Goal: Transaction & Acquisition: Book appointment/travel/reservation

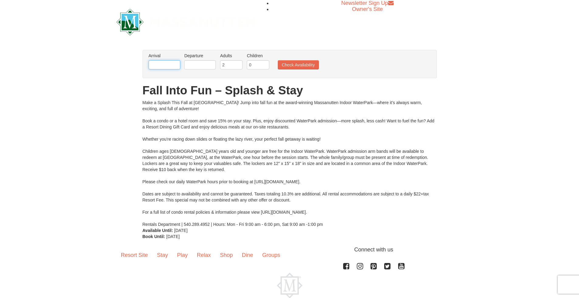
click at [167, 68] on input "text" at bounding box center [165, 64] width 32 height 9
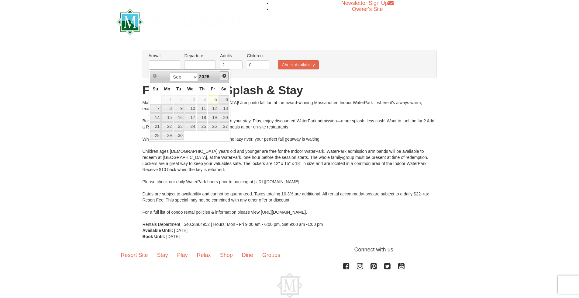
click at [226, 76] on span "Next" at bounding box center [224, 75] width 5 height 5
click at [225, 76] on span "Next" at bounding box center [224, 75] width 5 height 5
click at [215, 109] on link "12" at bounding box center [213, 108] width 10 height 9
type input "[DATE]"
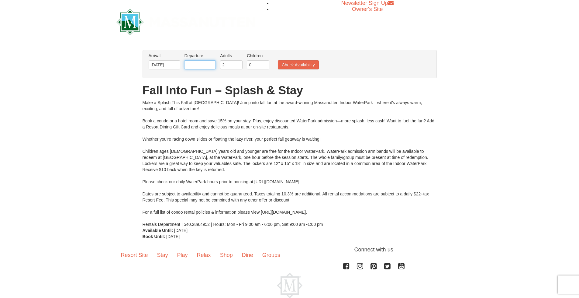
click at [209, 67] on input "text" at bounding box center [200, 64] width 32 height 9
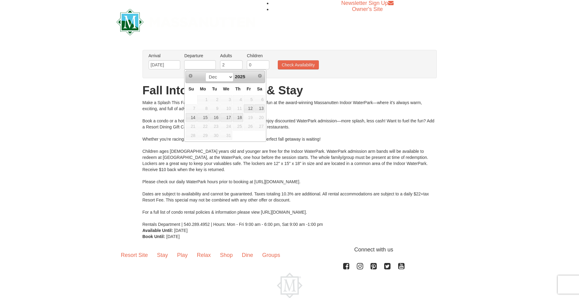
click at [194, 116] on link "14" at bounding box center [191, 117] width 11 height 9
type input "12/14/2025"
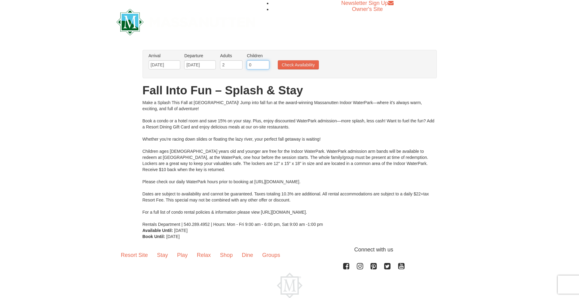
click at [255, 64] on input "0" at bounding box center [258, 64] width 22 height 9
click at [265, 63] on input "1" at bounding box center [258, 64] width 22 height 9
type input "2"
click at [265, 63] on input "2" at bounding box center [258, 64] width 22 height 9
click at [288, 63] on button "Check Availability" at bounding box center [298, 64] width 41 height 9
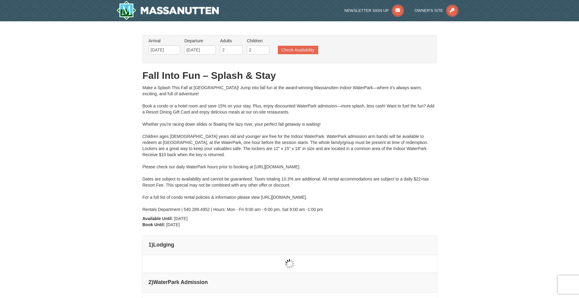
type input "[DATE]"
type input "12/13/2025"
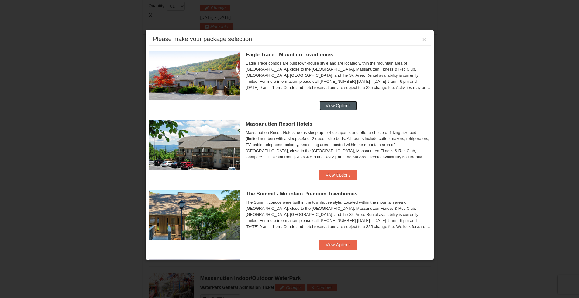
click at [331, 104] on button "View Options" at bounding box center [337, 106] width 37 height 10
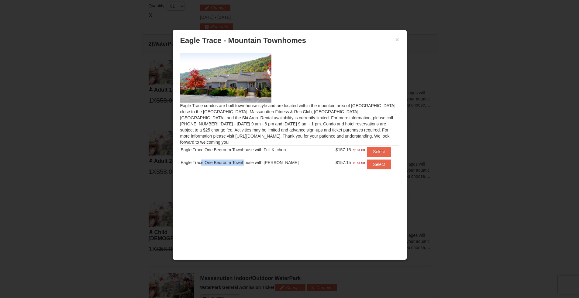
drag, startPoint x: 210, startPoint y: 157, endPoint x: 242, endPoint y: 155, distance: 31.4
click at [242, 159] on div "Eagle Trace One Bedroom Townhouse with [PERSON_NAME]" at bounding box center [254, 162] width 147 height 6
click at [374, 159] on button "Select" at bounding box center [379, 164] width 24 height 10
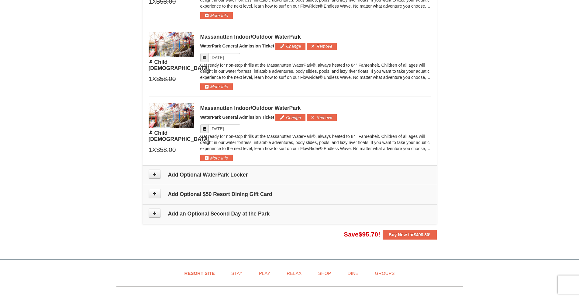
scroll to position [456, 0]
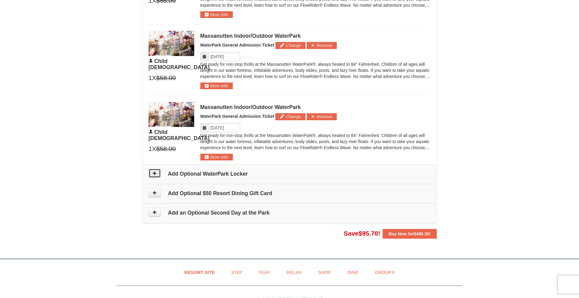
click at [152, 174] on button at bounding box center [155, 172] width 12 height 9
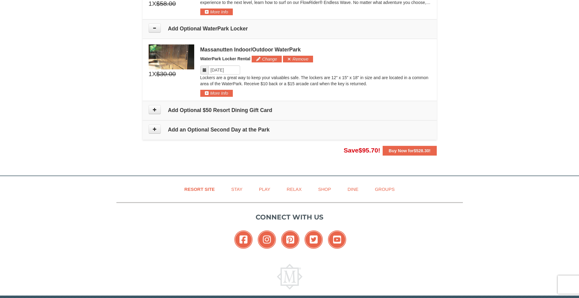
scroll to position [590, 0]
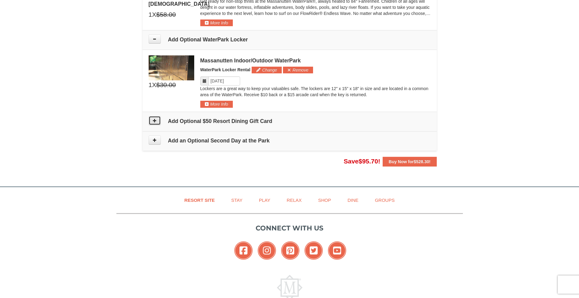
click at [151, 124] on button at bounding box center [155, 120] width 12 height 9
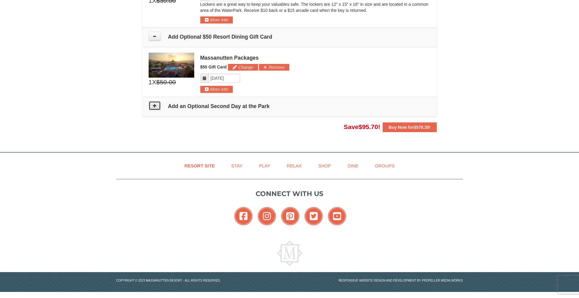
click at [155, 108] on button at bounding box center [155, 105] width 12 height 9
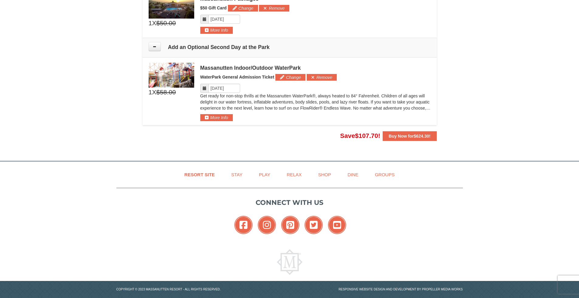
scroll to position [742, 0]
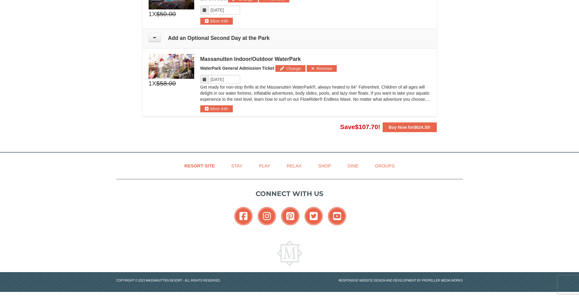
click at [172, 84] on span "$58.00" at bounding box center [165, 83] width 19 height 9
click at [314, 106] on div "Massanutten Indoor/Outdoor WaterPark WaterPark General Admission Ticket Change …" at bounding box center [315, 83] width 230 height 58
click at [224, 109] on button "More Info" at bounding box center [216, 108] width 33 height 7
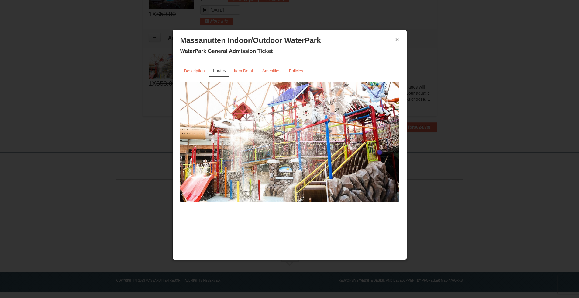
click at [396, 40] on button "×" at bounding box center [397, 39] width 4 height 6
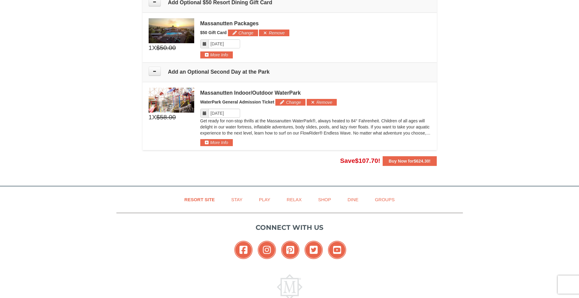
scroll to position [651, 0]
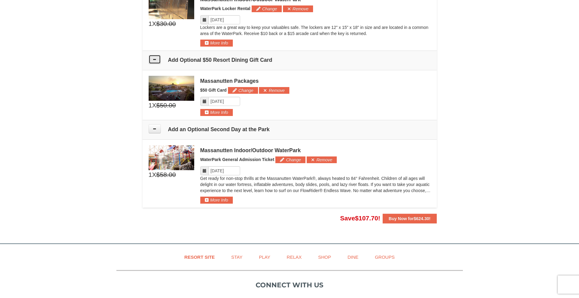
click at [153, 60] on icon at bounding box center [155, 59] width 4 height 4
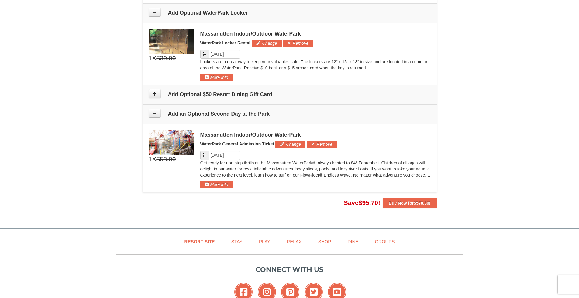
scroll to position [590, 0]
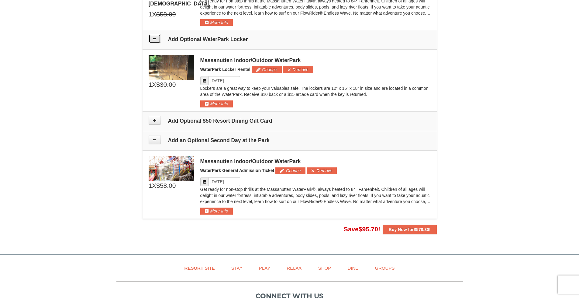
click at [155, 40] on icon at bounding box center [155, 38] width 4 height 4
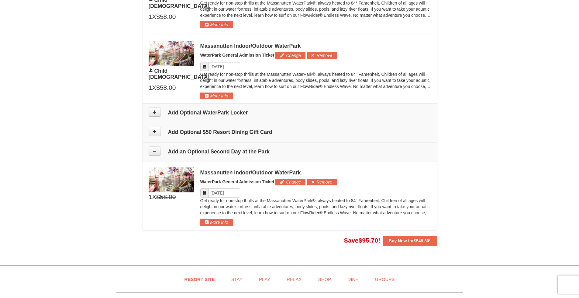
scroll to position [578, 0]
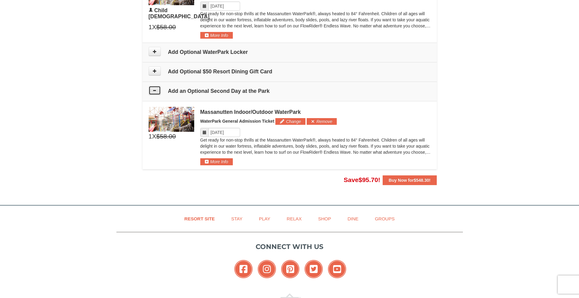
click at [153, 91] on icon at bounding box center [155, 90] width 4 height 4
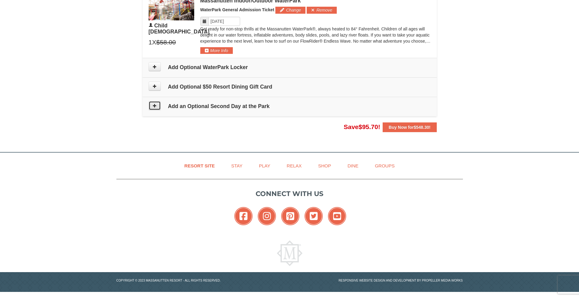
click at [157, 107] on button at bounding box center [155, 105] width 12 height 9
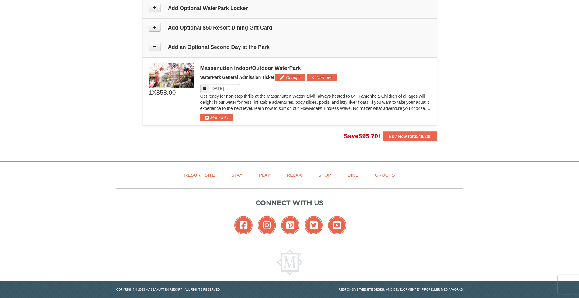
scroll to position [630, 0]
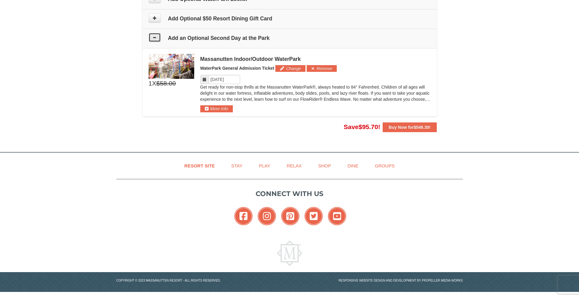
click at [153, 41] on button at bounding box center [155, 37] width 12 height 9
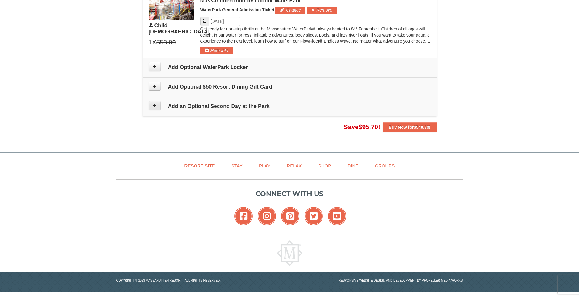
scroll to position [562, 0]
click at [152, 70] on button at bounding box center [155, 66] width 12 height 9
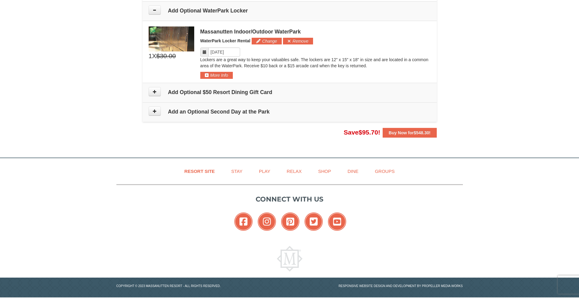
scroll to position [620, 0]
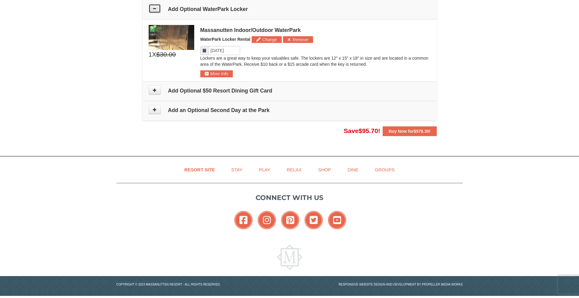
click at [152, 10] on button at bounding box center [155, 8] width 12 height 9
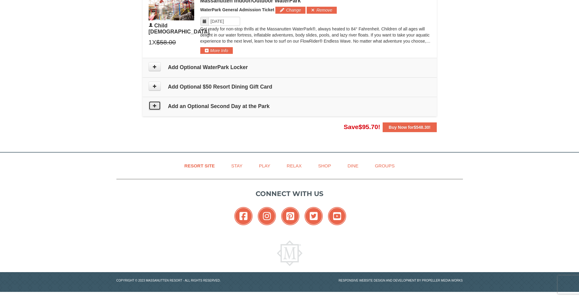
click at [156, 108] on button at bounding box center [155, 105] width 12 height 9
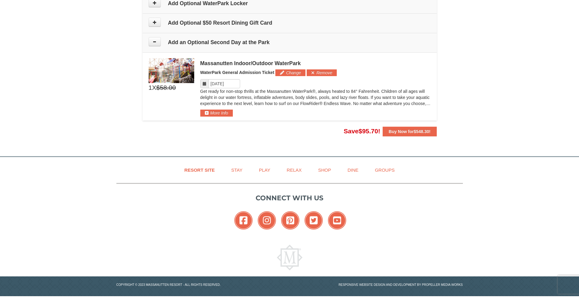
scroll to position [630, 0]
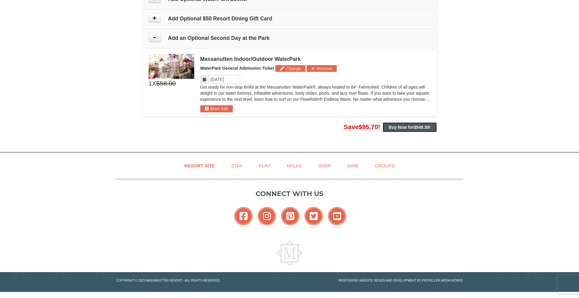
click at [405, 130] on button "Buy Now for $548.30 !" at bounding box center [410, 127] width 54 height 10
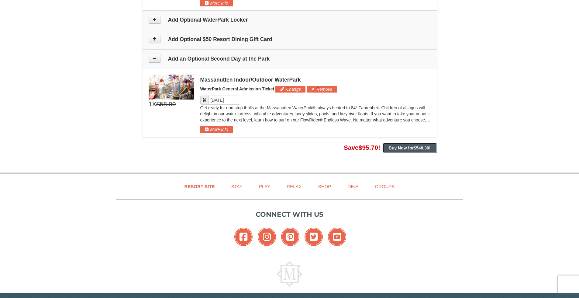
scroll to position [600, 0]
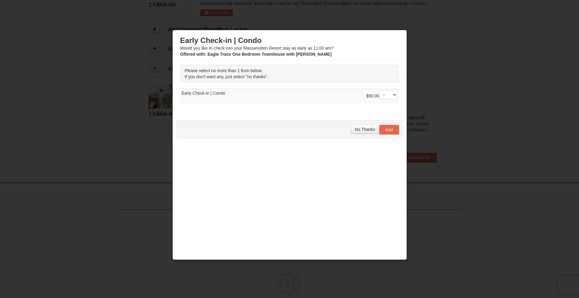
click at [72, 121] on div at bounding box center [289, 149] width 579 height 298
click at [365, 130] on span "No Thanks" at bounding box center [365, 129] width 20 height 5
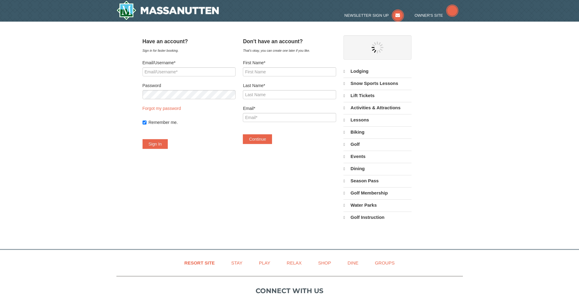
select select "9"
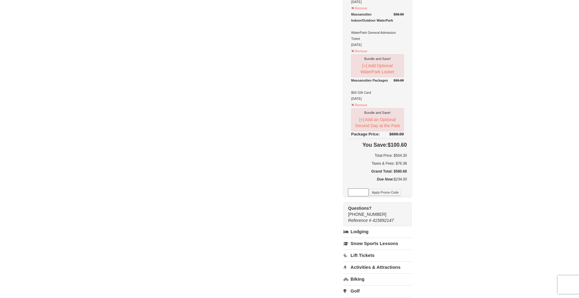
scroll to position [274, 0]
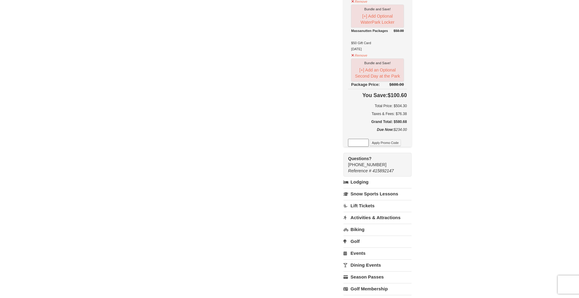
click at [373, 208] on link "Lift Tickets" at bounding box center [377, 205] width 68 height 11
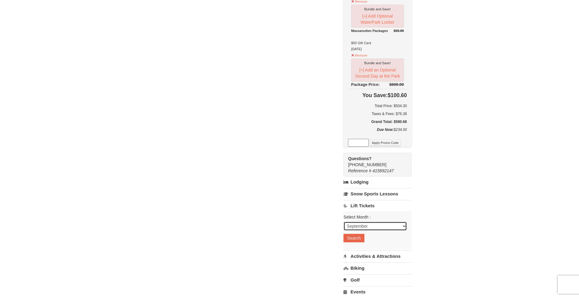
click at [367, 226] on select "September October November December January February March April May June July …" at bounding box center [374, 225] width 63 height 9
select select "12"
click at [351, 222] on select "September October November December January February March April May June July …" at bounding box center [374, 225] width 63 height 9
click at [326, 202] on div "Have an account? Sign in for faster booking. Email/Username* Password Forgot my…" at bounding box center [290, 61] width 294 height 601
click at [361, 241] on button "Search" at bounding box center [353, 237] width 21 height 9
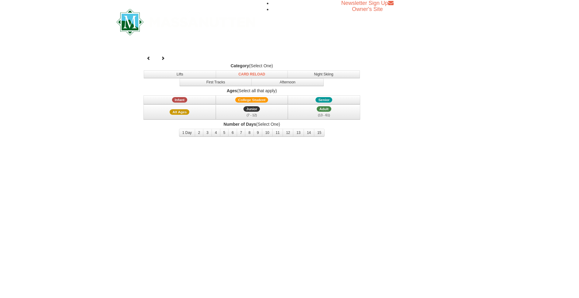
select select "12"
